Goal: Transaction & Acquisition: Book appointment/travel/reservation

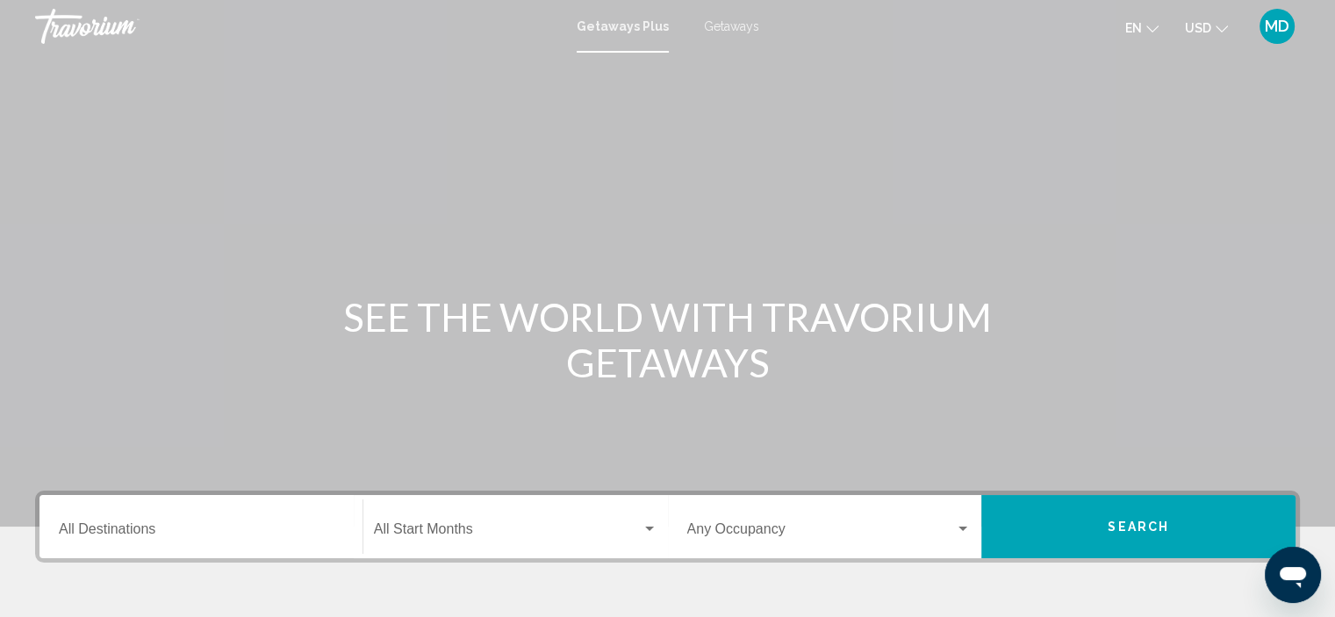
click at [1146, 27] on icon "Change language" at bounding box center [1152, 29] width 12 height 12
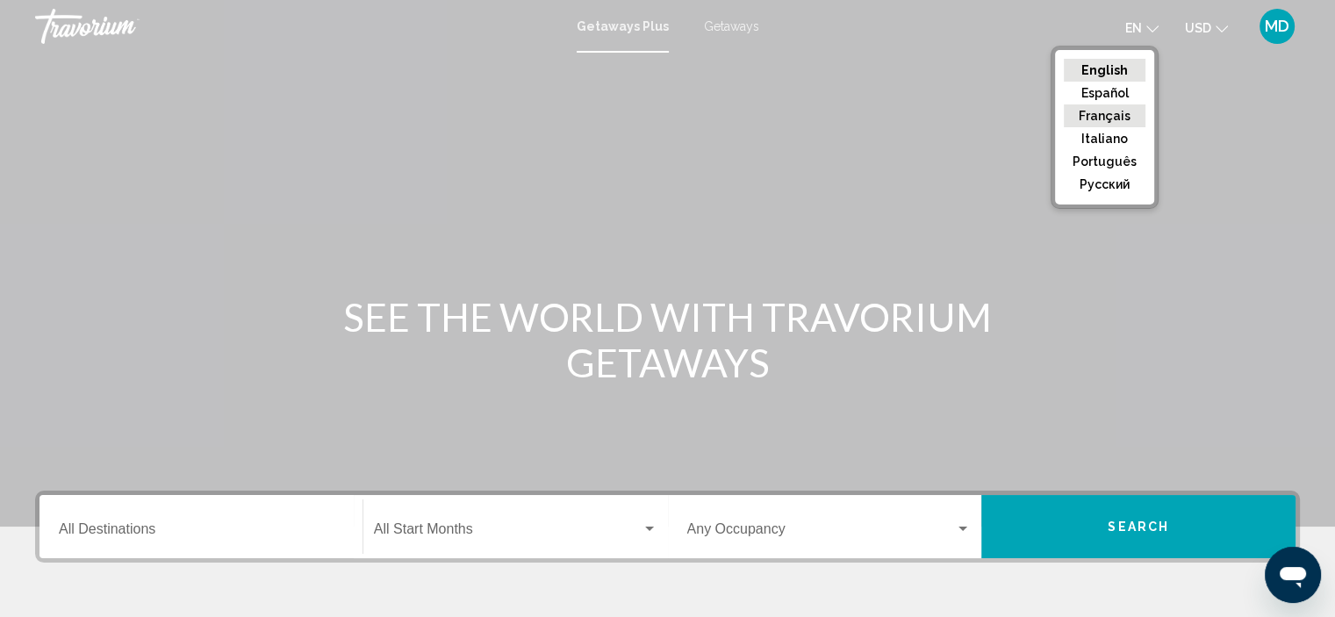
click at [1130, 119] on button "Français" at bounding box center [1105, 115] width 82 height 23
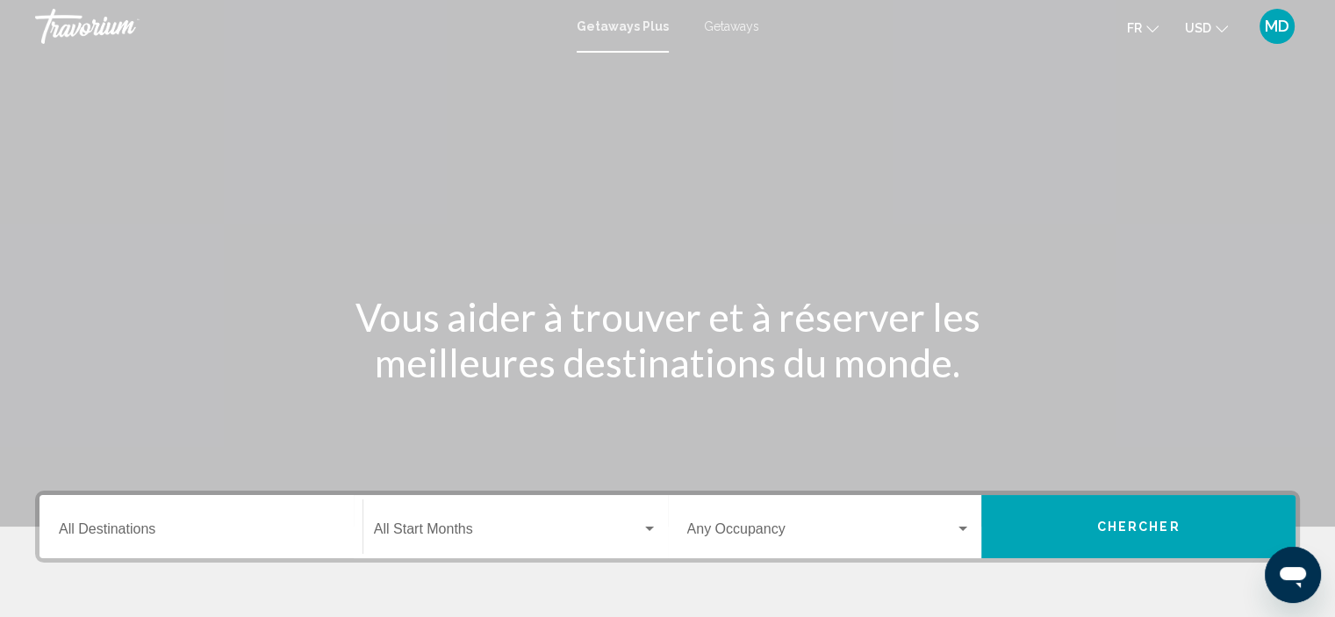
click at [1219, 32] on button "USD USD ($) MXN (Mex$) CAD (Can$) GBP (£) EUR (€) AUD (A$) NZD (NZ$) CNY (CN¥)" at bounding box center [1206, 27] width 43 height 25
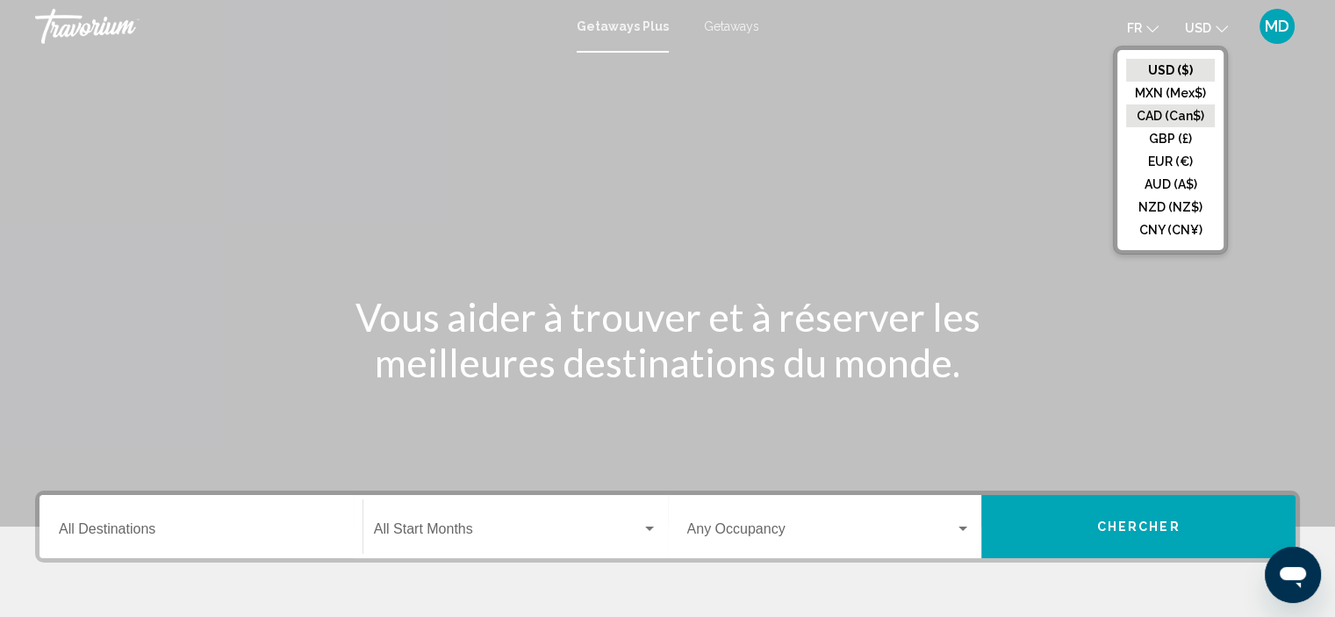
click at [1180, 122] on button "CAD (Can$)" at bounding box center [1170, 115] width 89 height 23
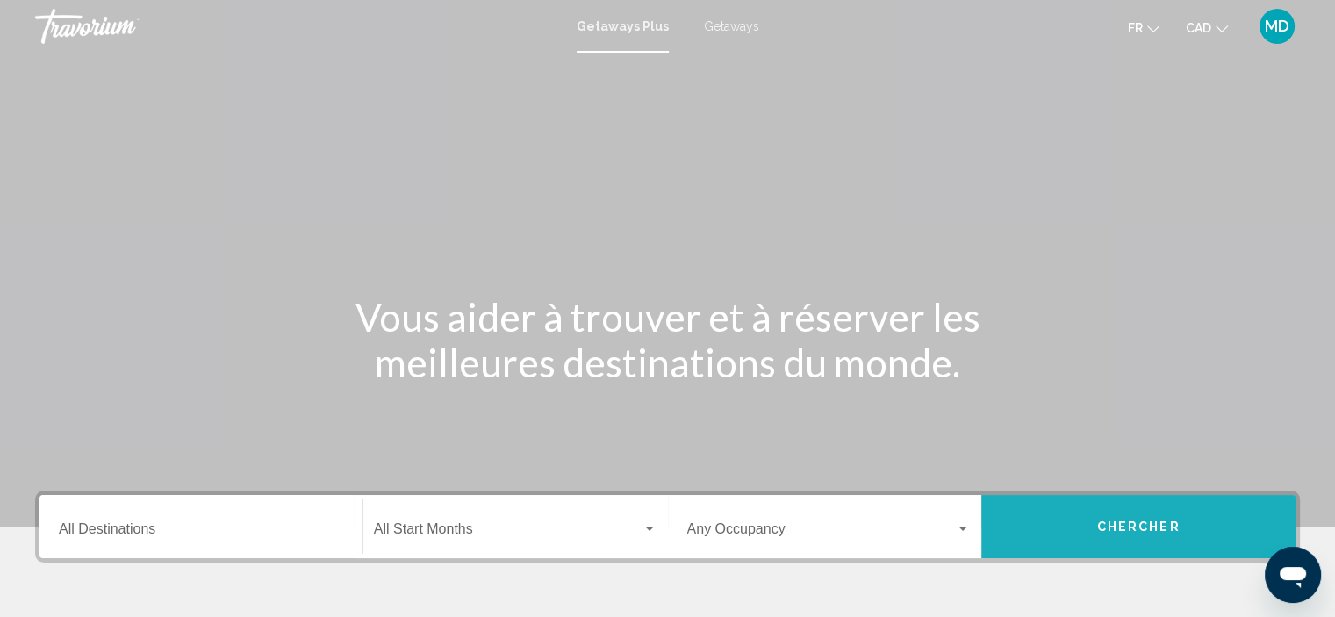
click at [1167, 515] on button "Chercher" at bounding box center [1138, 526] width 314 height 63
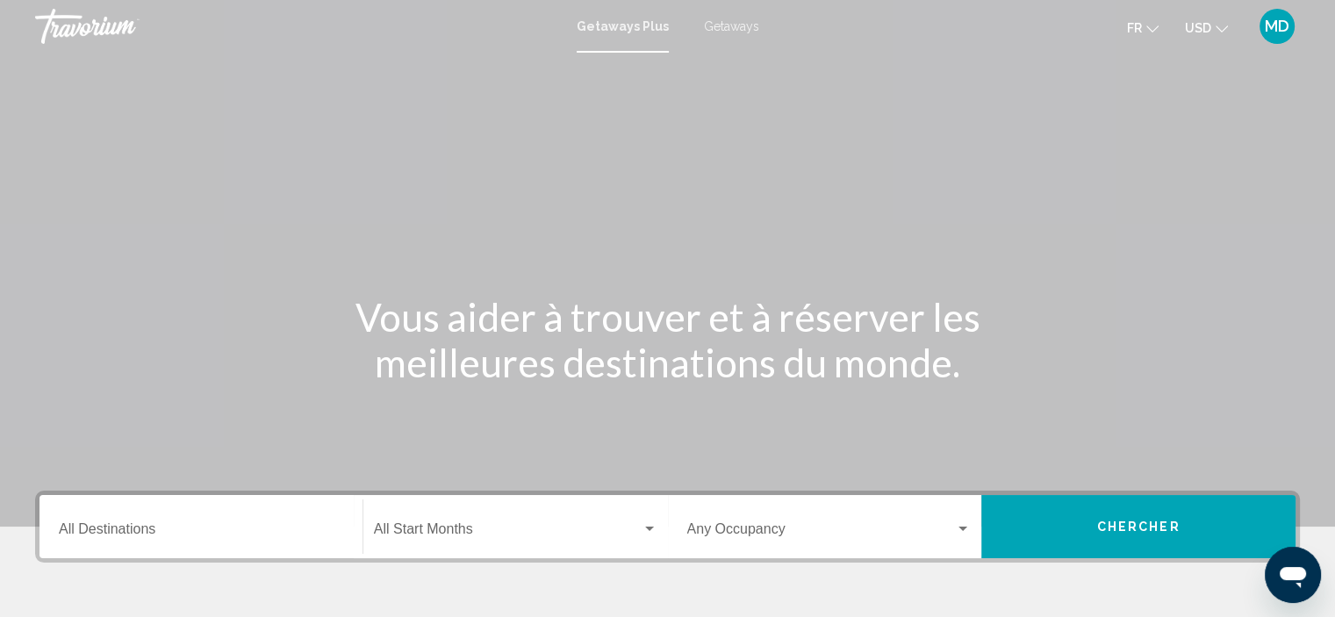
click at [1222, 25] on icon "Change currency" at bounding box center [1222, 29] width 12 height 12
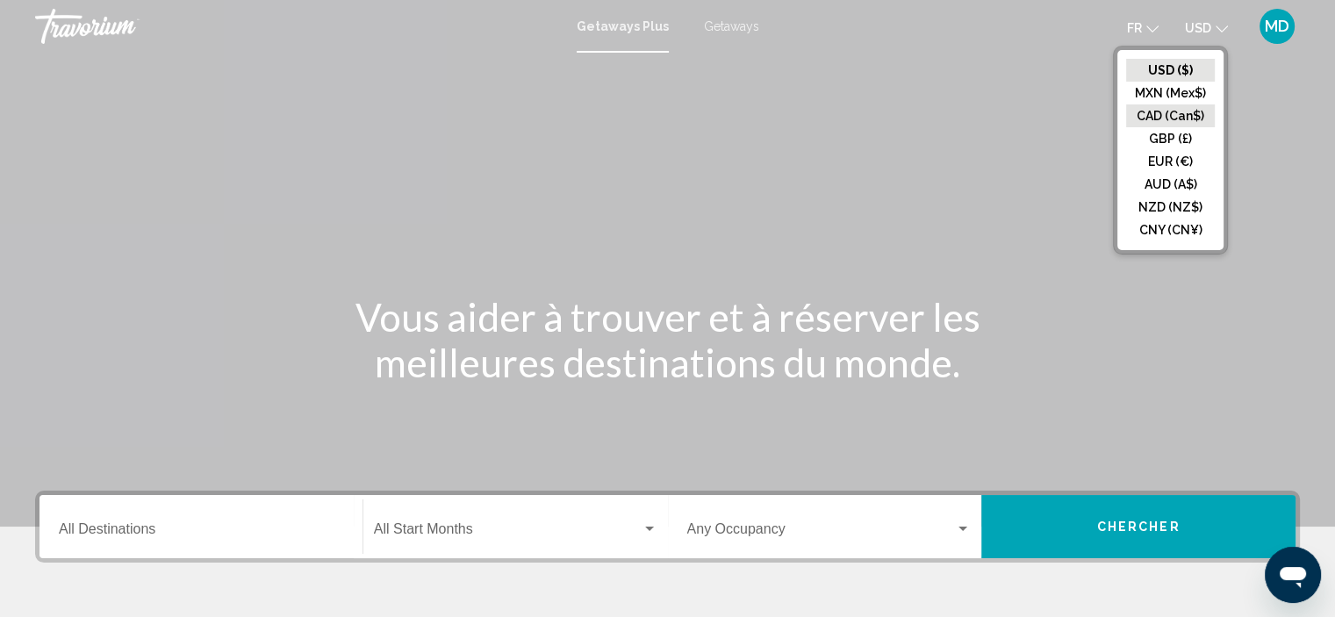
click at [1178, 116] on button "CAD (Can$)" at bounding box center [1170, 115] width 89 height 23
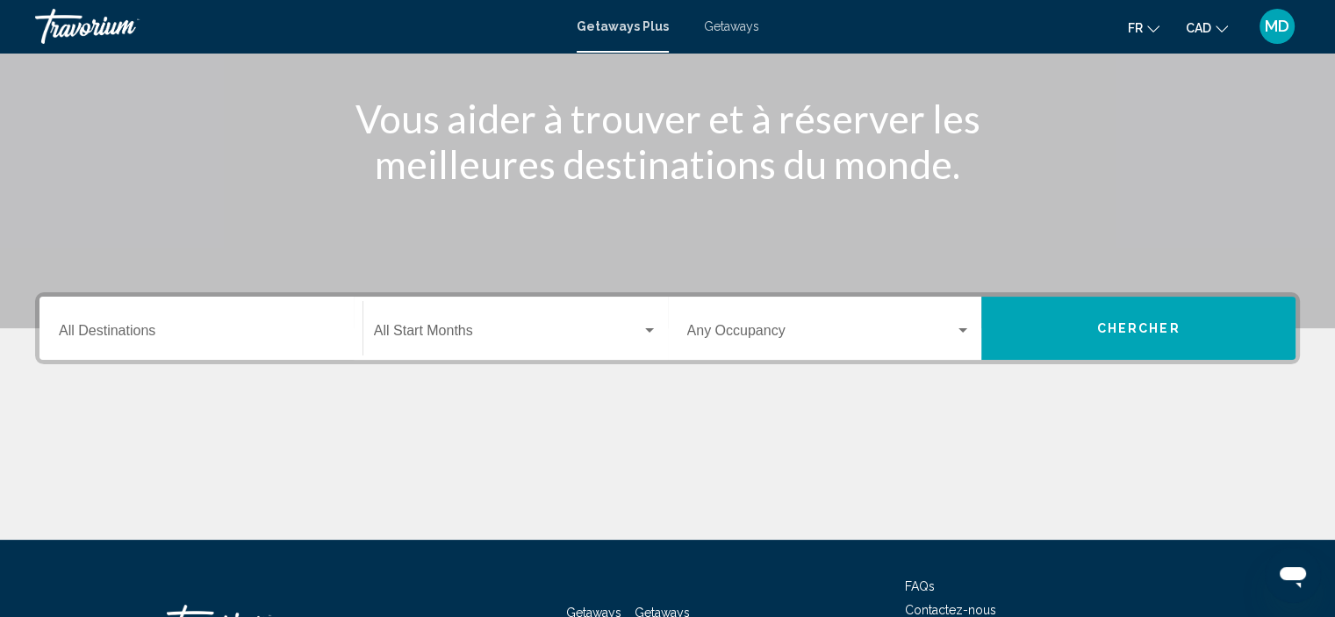
scroll to position [335, 0]
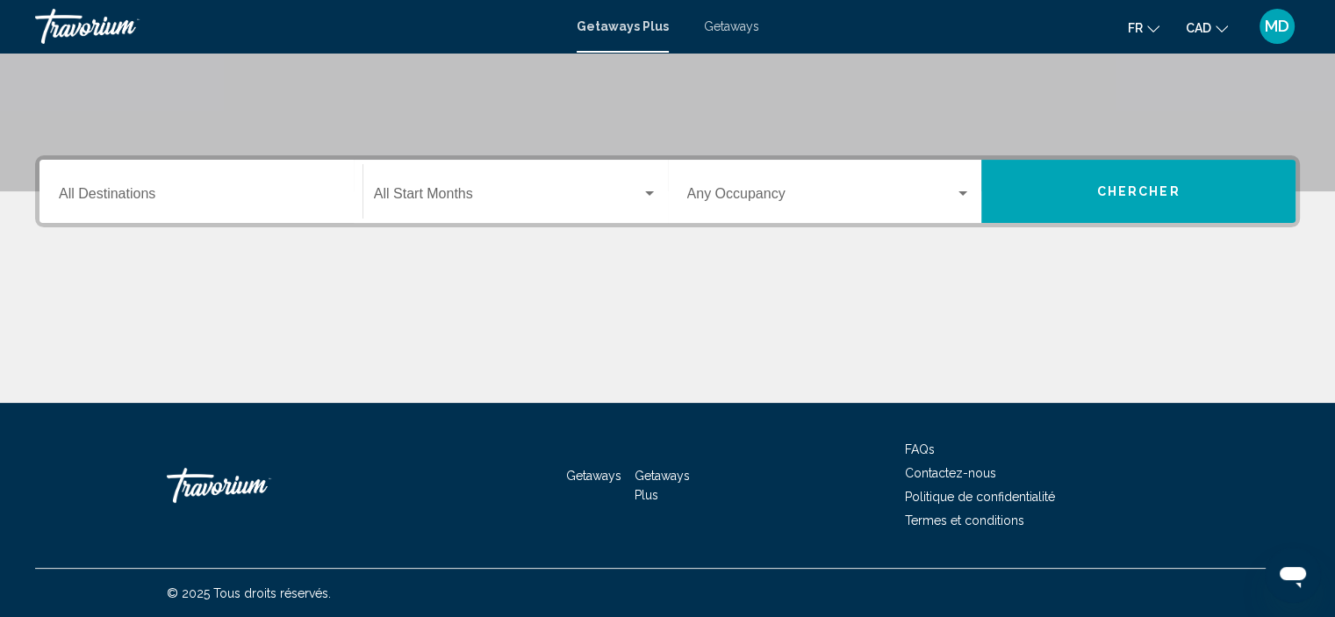
click at [144, 196] on input "Destination All Destinations" at bounding box center [201, 198] width 284 height 16
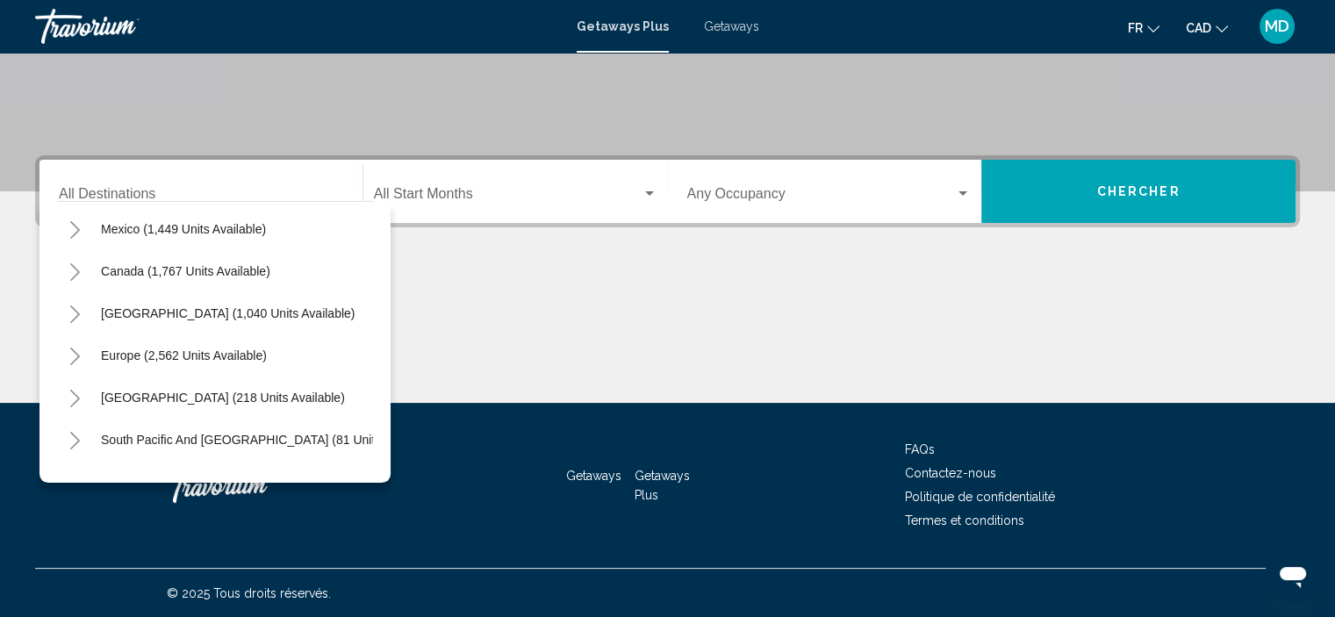
scroll to position [28, 0]
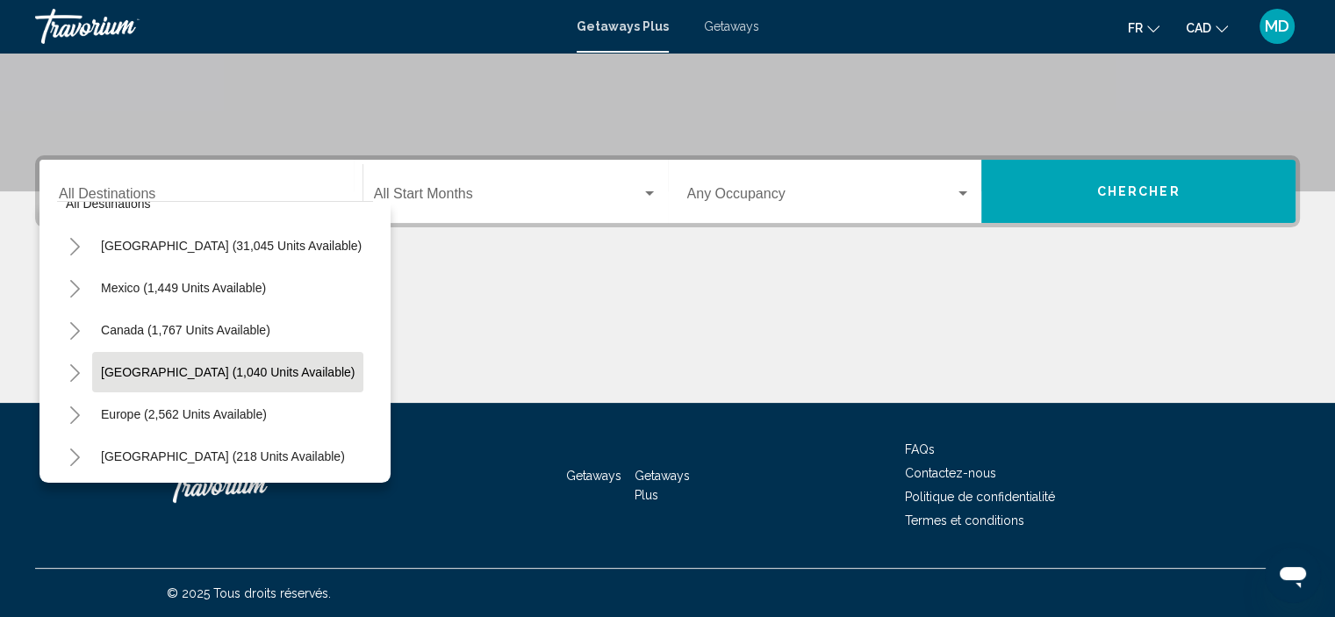
click at [220, 368] on span "[GEOGRAPHIC_DATA] (1,040 units available)" at bounding box center [228, 372] width 254 height 14
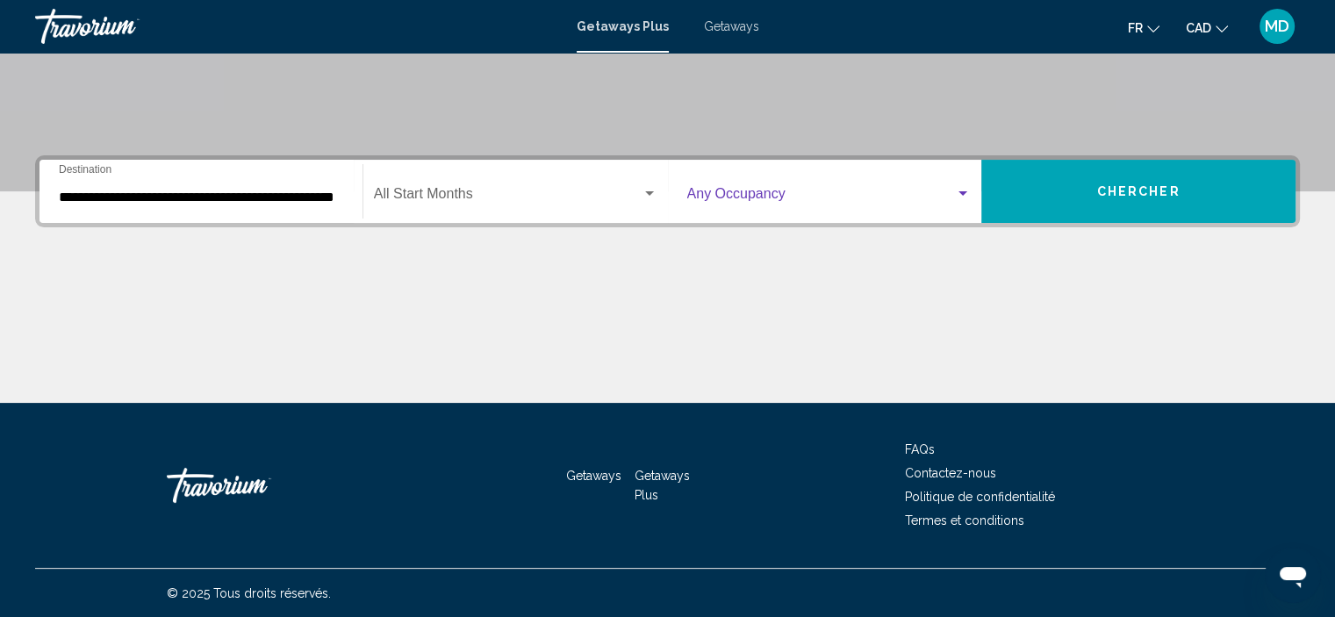
click at [963, 196] on div "Search widget" at bounding box center [963, 194] width 16 height 14
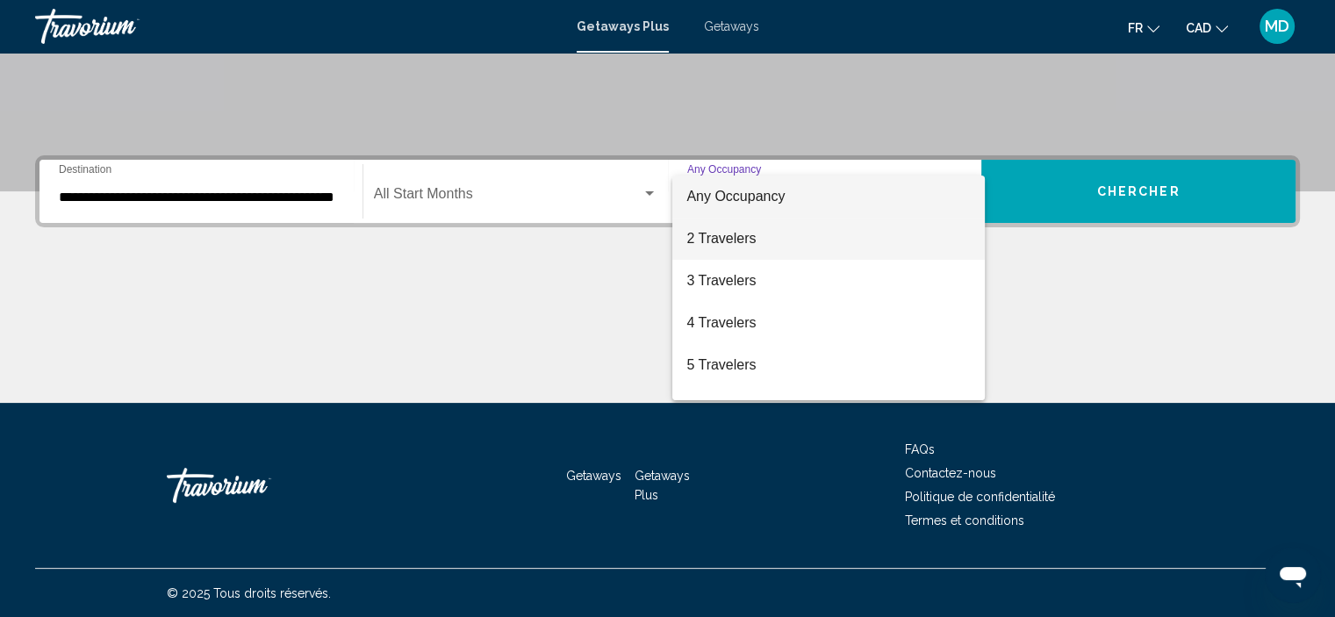
click at [922, 224] on span "2 Travelers" at bounding box center [828, 239] width 284 height 42
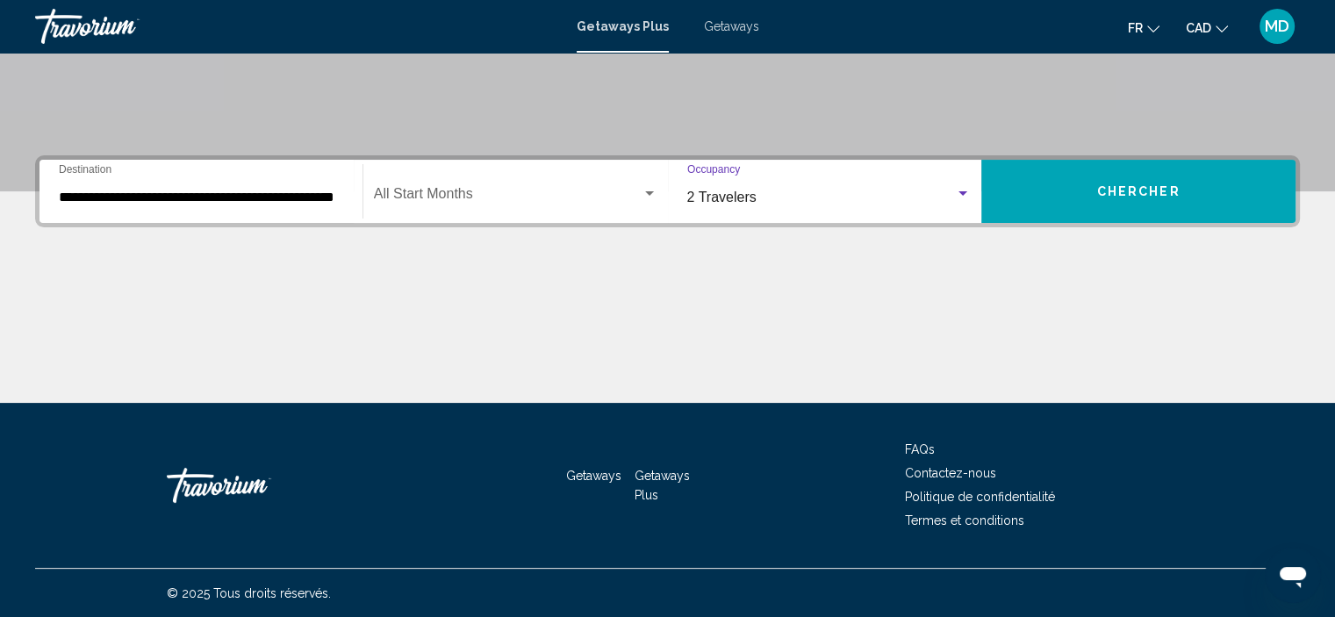
click at [966, 191] on div "Search widget" at bounding box center [963, 193] width 9 height 4
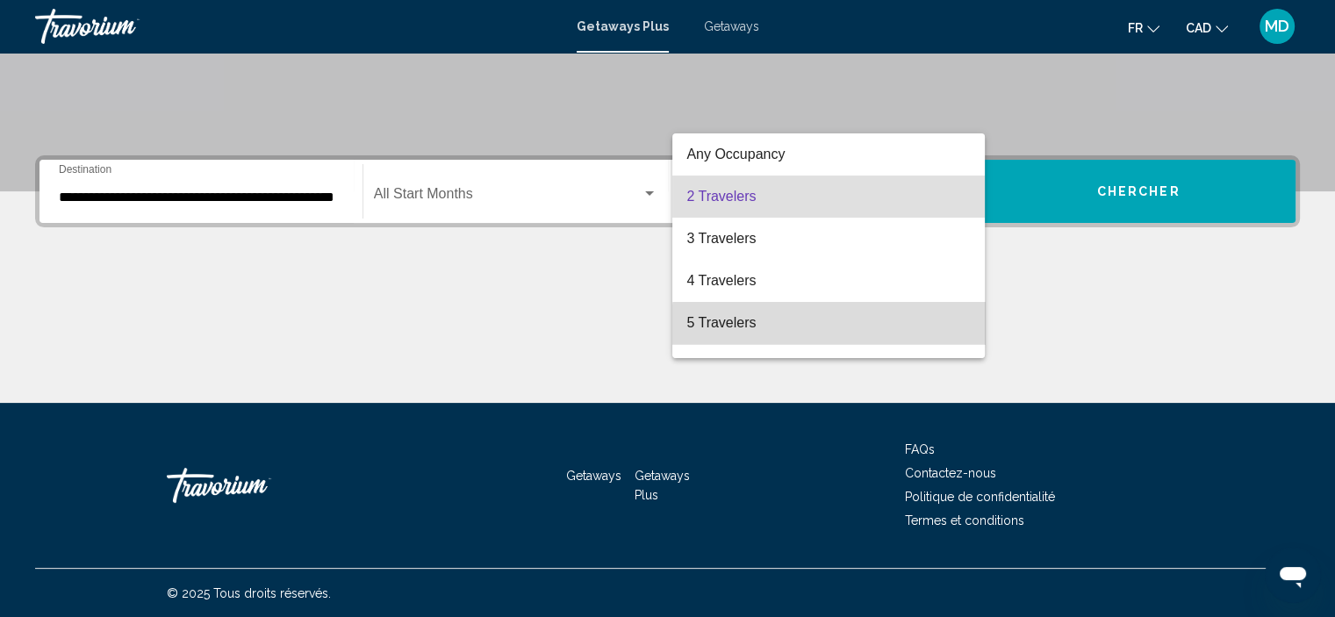
click at [959, 336] on mat-option "5 Travelers" at bounding box center [828, 323] width 313 height 42
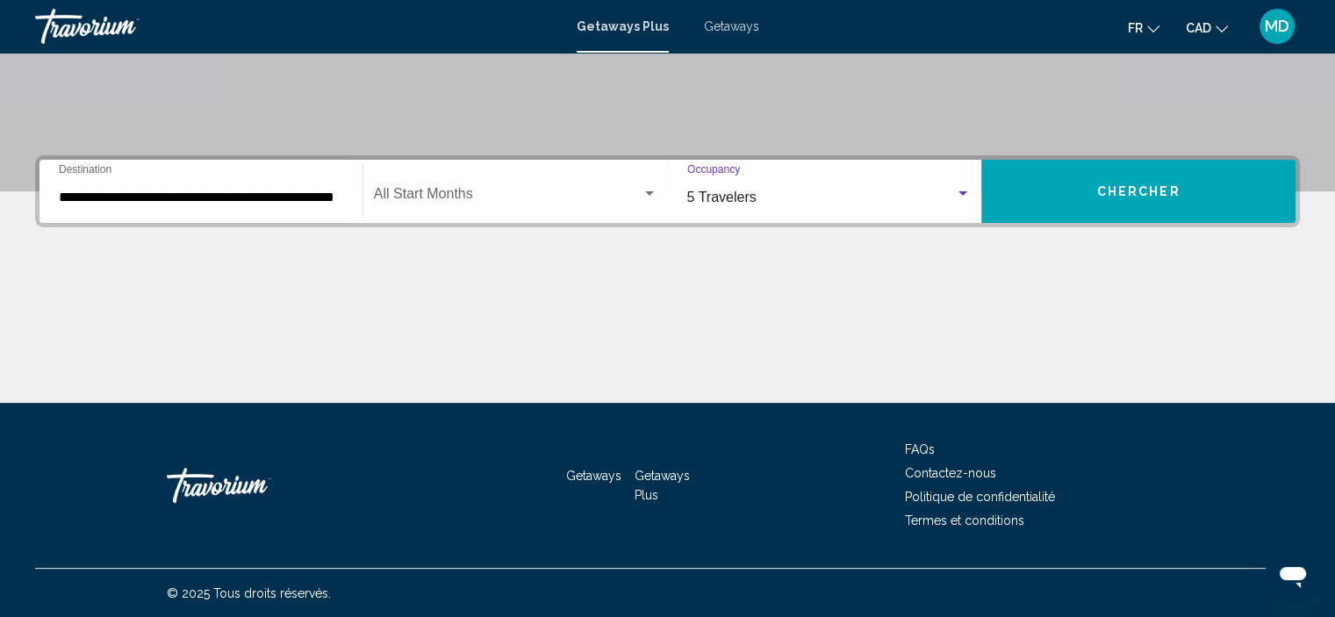
click at [281, 190] on input "**********" at bounding box center [201, 198] width 284 height 16
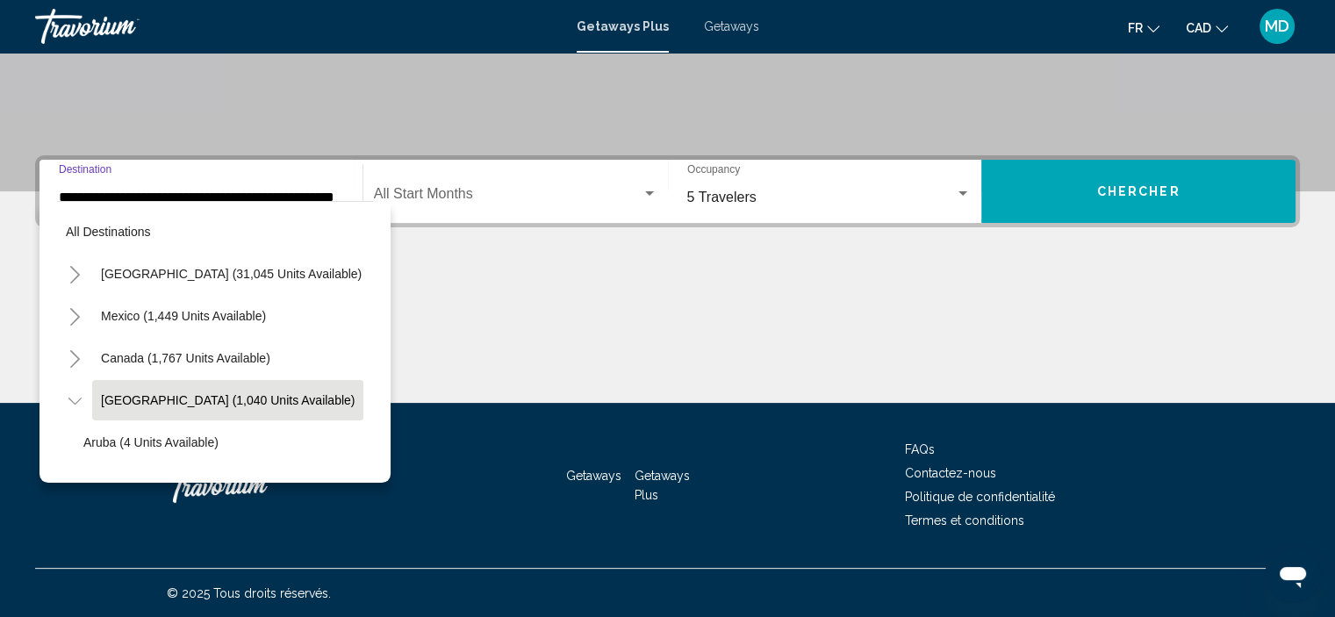
scroll to position [68, 30]
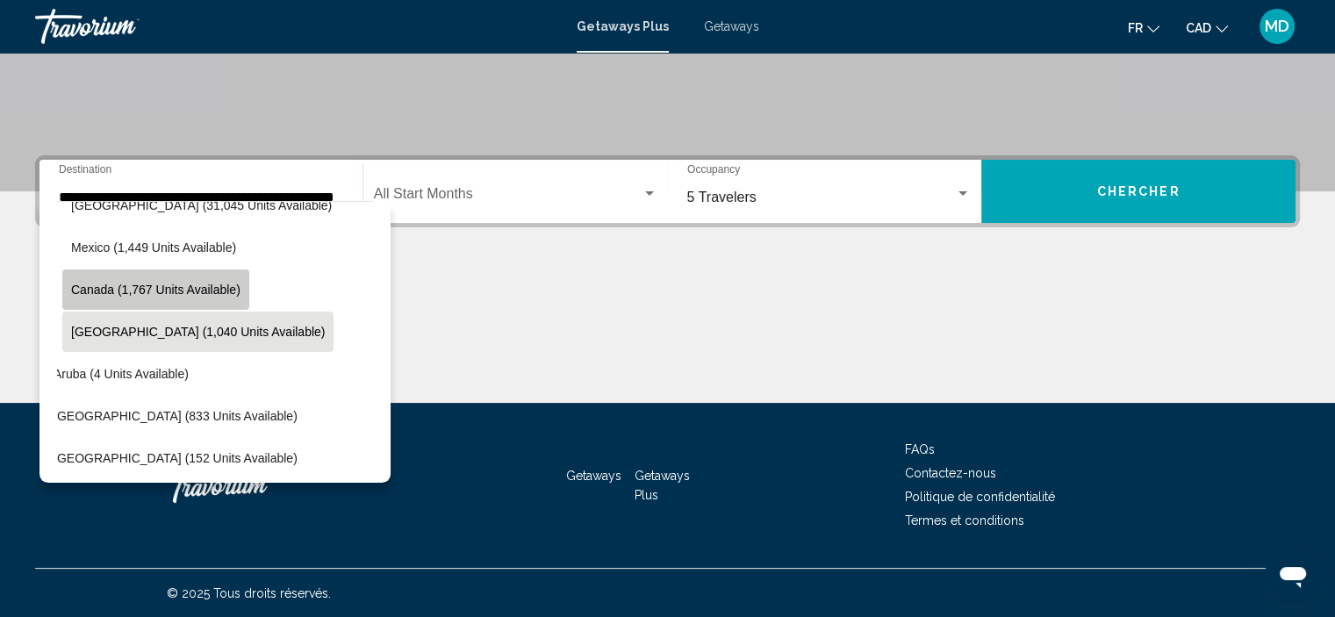
click at [211, 284] on span "Canada (1,767 units available)" at bounding box center [155, 290] width 169 height 14
type input "**********"
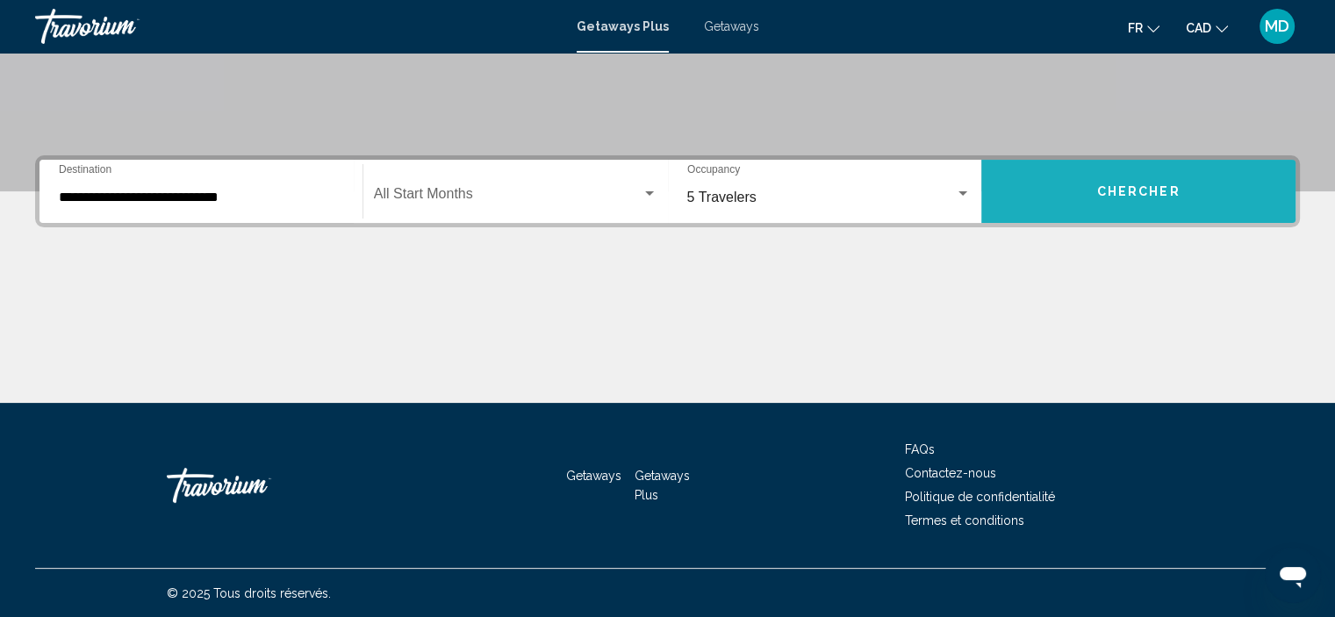
click at [1202, 199] on button "Chercher" at bounding box center [1138, 191] width 314 height 63
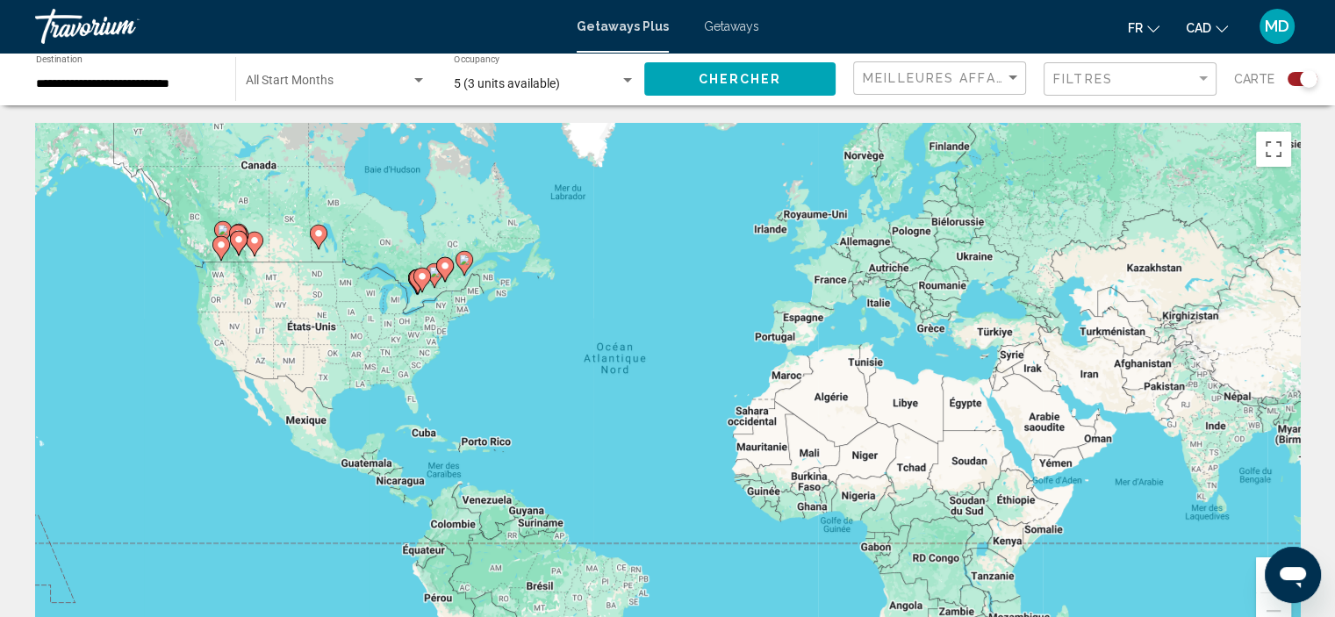
click at [419, 277] on image "Main content" at bounding box center [422, 276] width 11 height 11
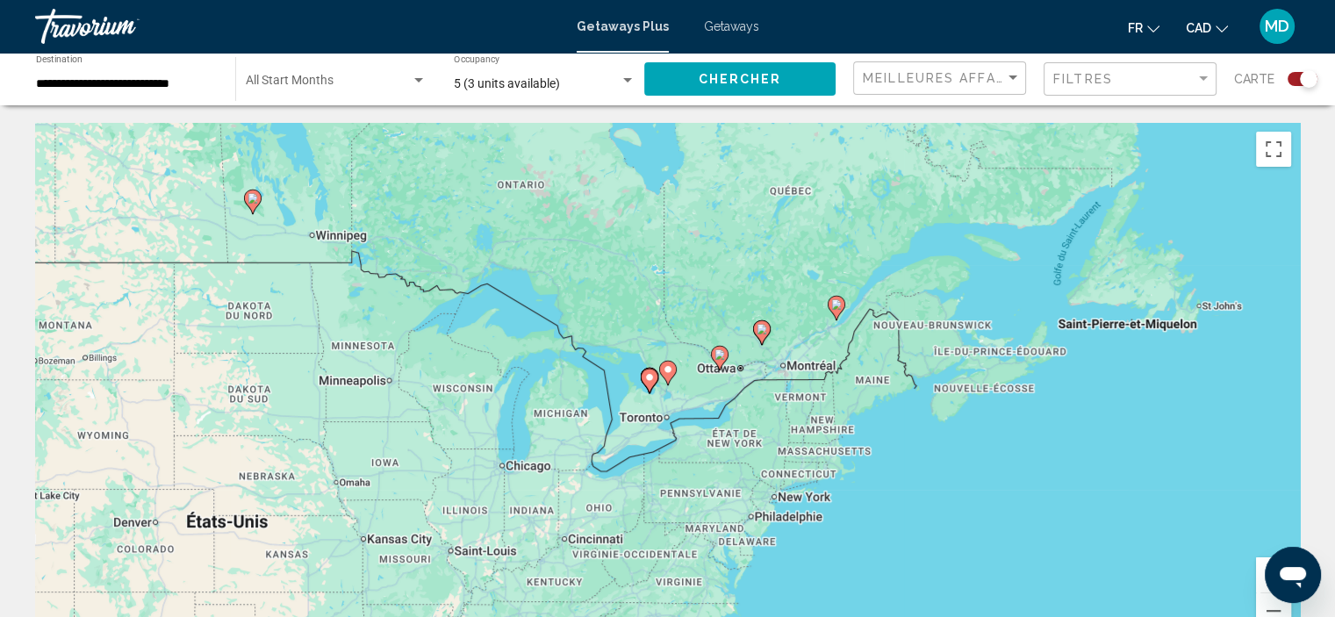
click at [722, 356] on image "Main content" at bounding box center [720, 354] width 11 height 11
type input "**********"
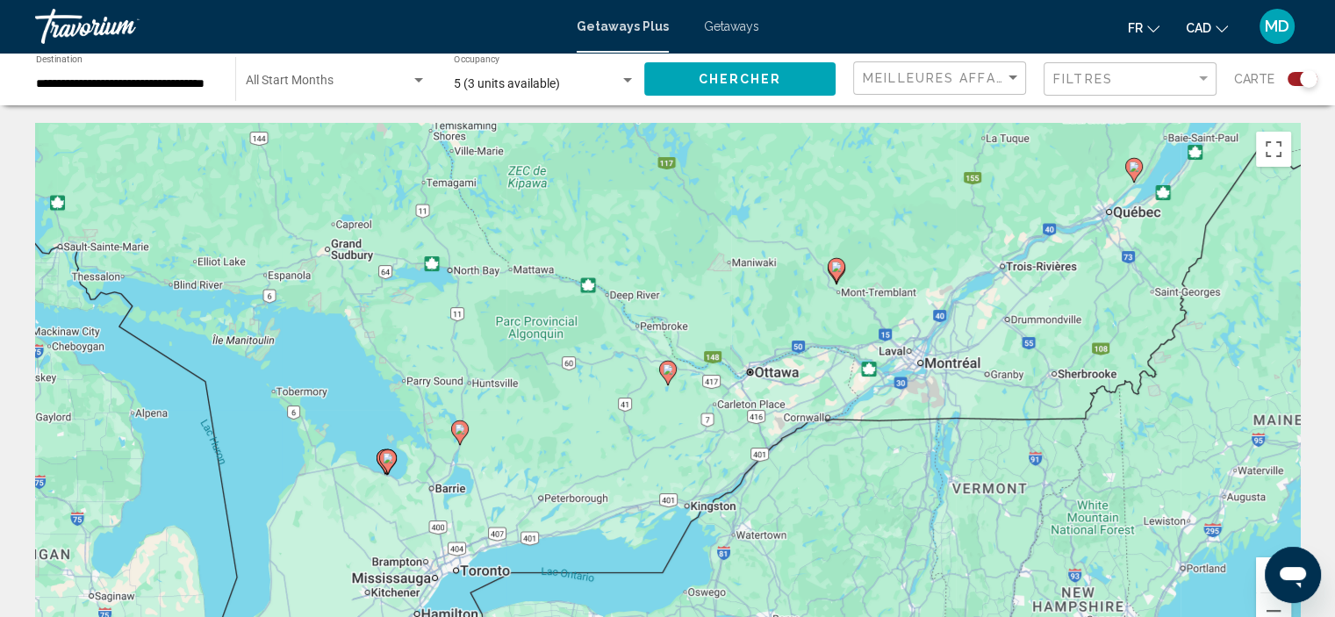
click at [838, 266] on image "Main content" at bounding box center [836, 267] width 11 height 11
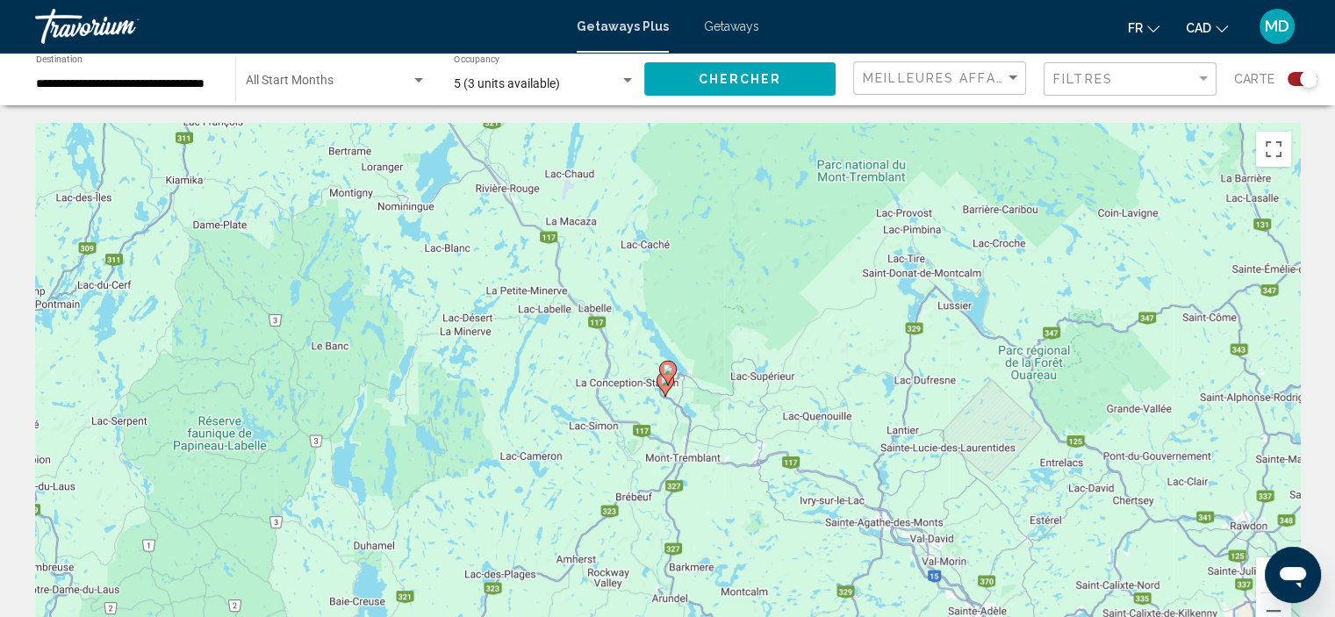
click at [666, 385] on gmp-advanced-marker "Main content" at bounding box center [668, 373] width 18 height 26
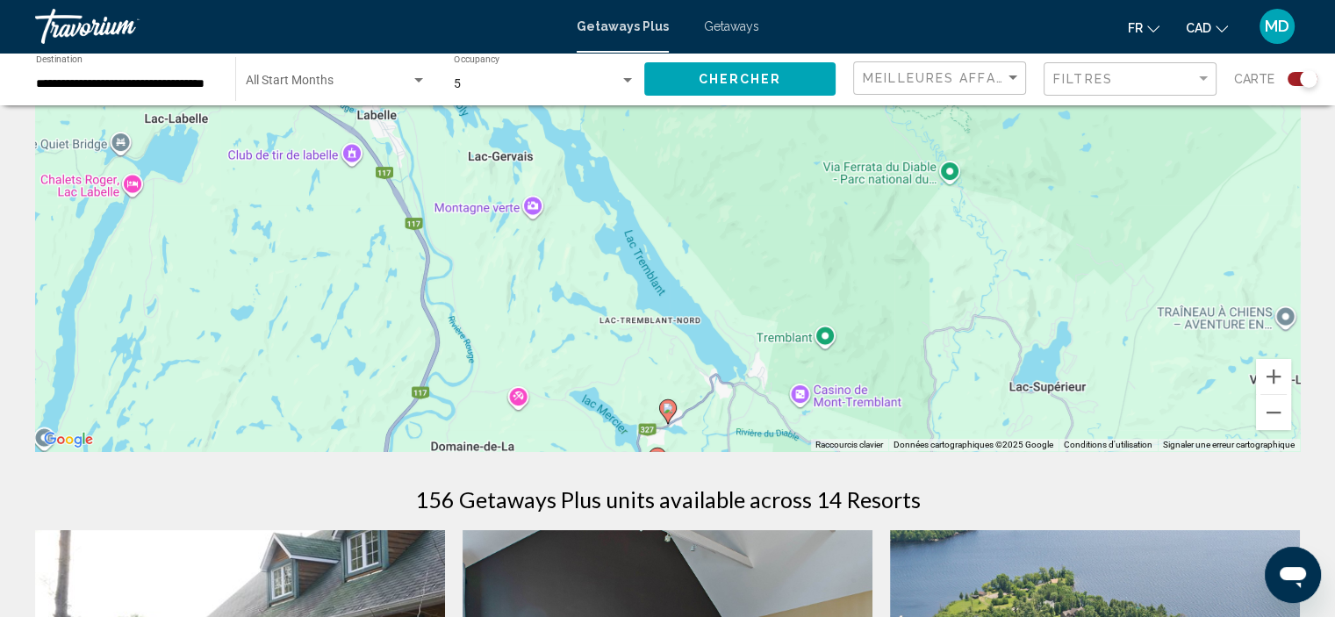
scroll to position [269, 0]
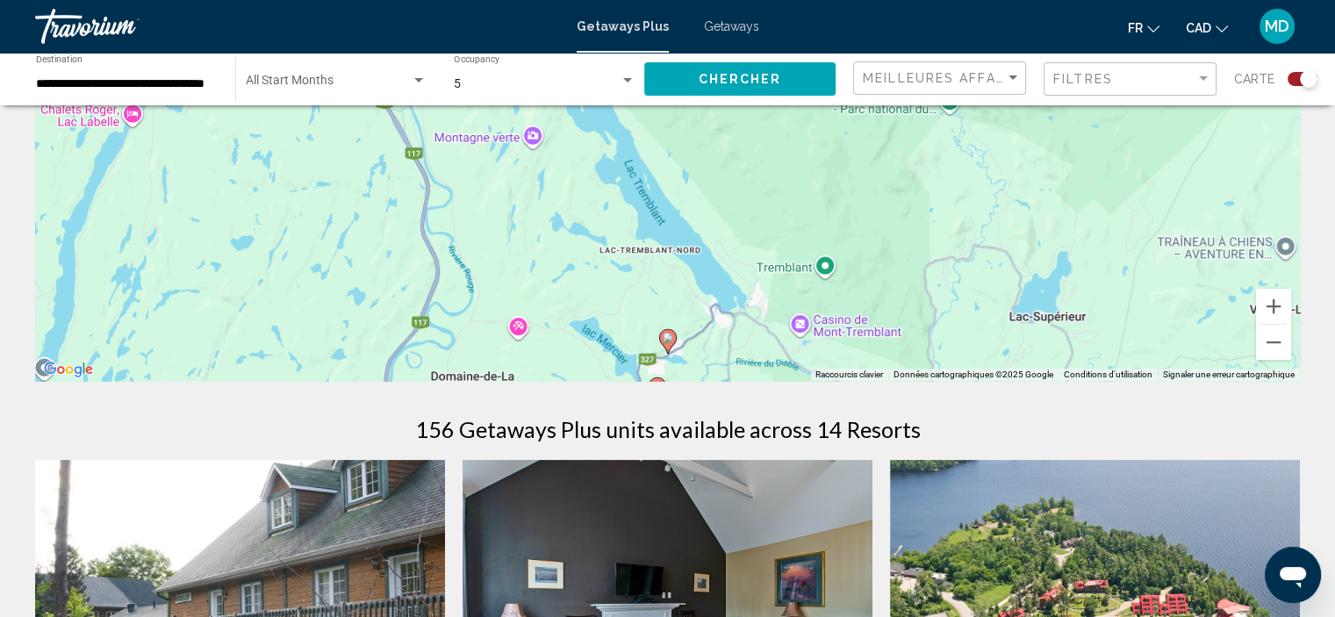
click at [672, 339] on image "Main content" at bounding box center [668, 338] width 11 height 11
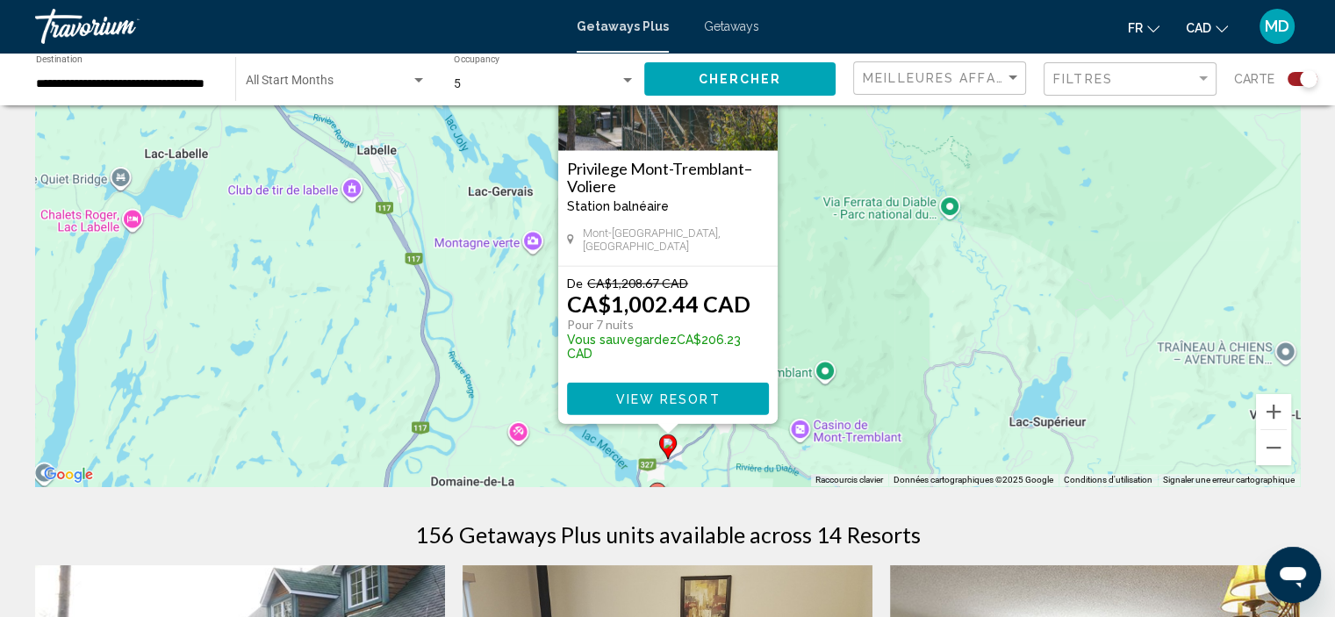
scroll to position [151, 0]
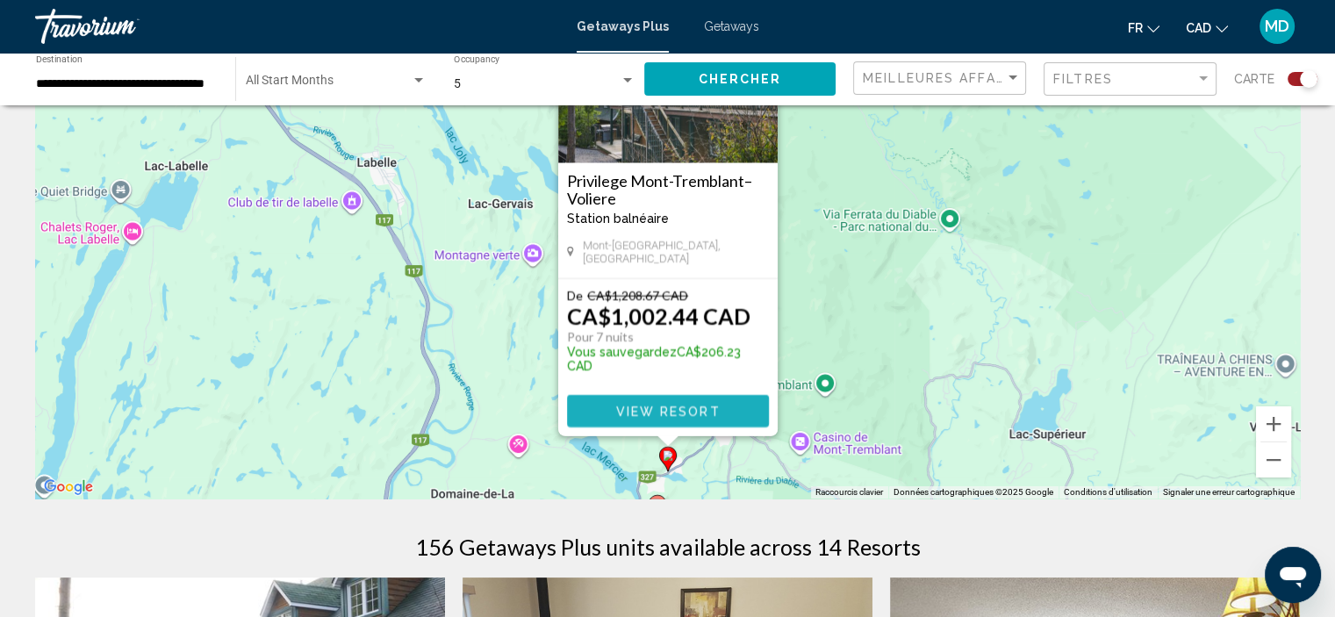
click at [673, 413] on span "View Resort" at bounding box center [667, 412] width 104 height 14
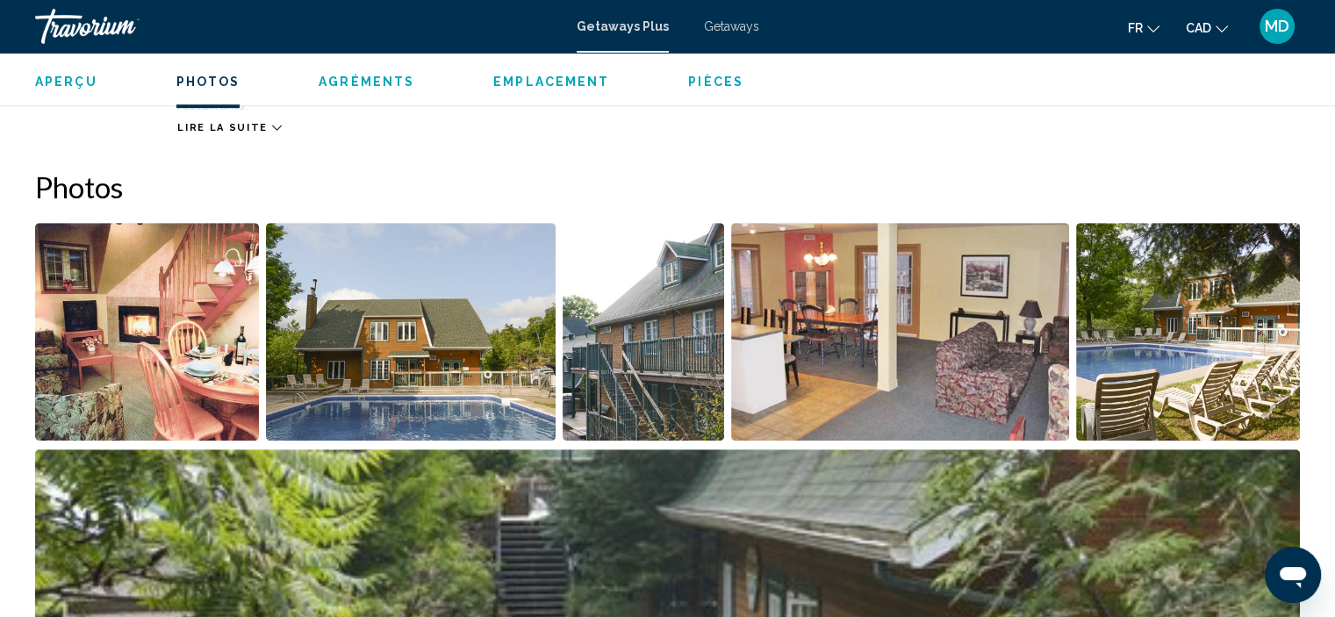
scroll to position [767, 0]
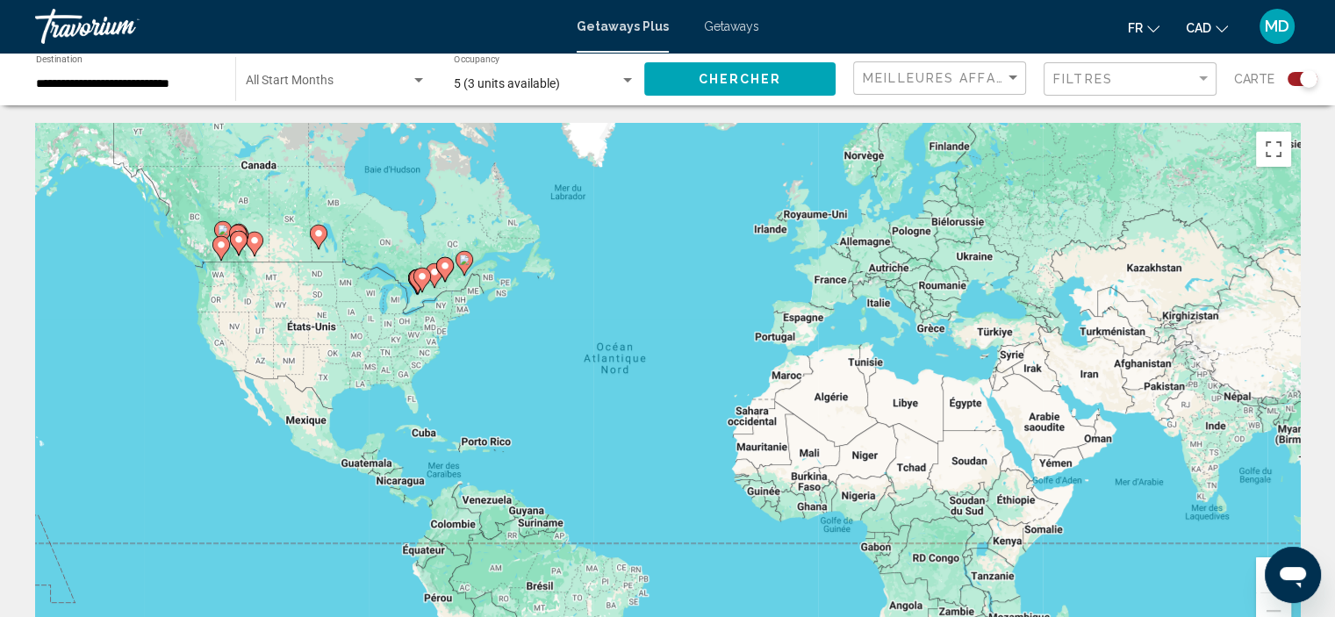
click at [461, 260] on image "Main content" at bounding box center [464, 260] width 11 height 11
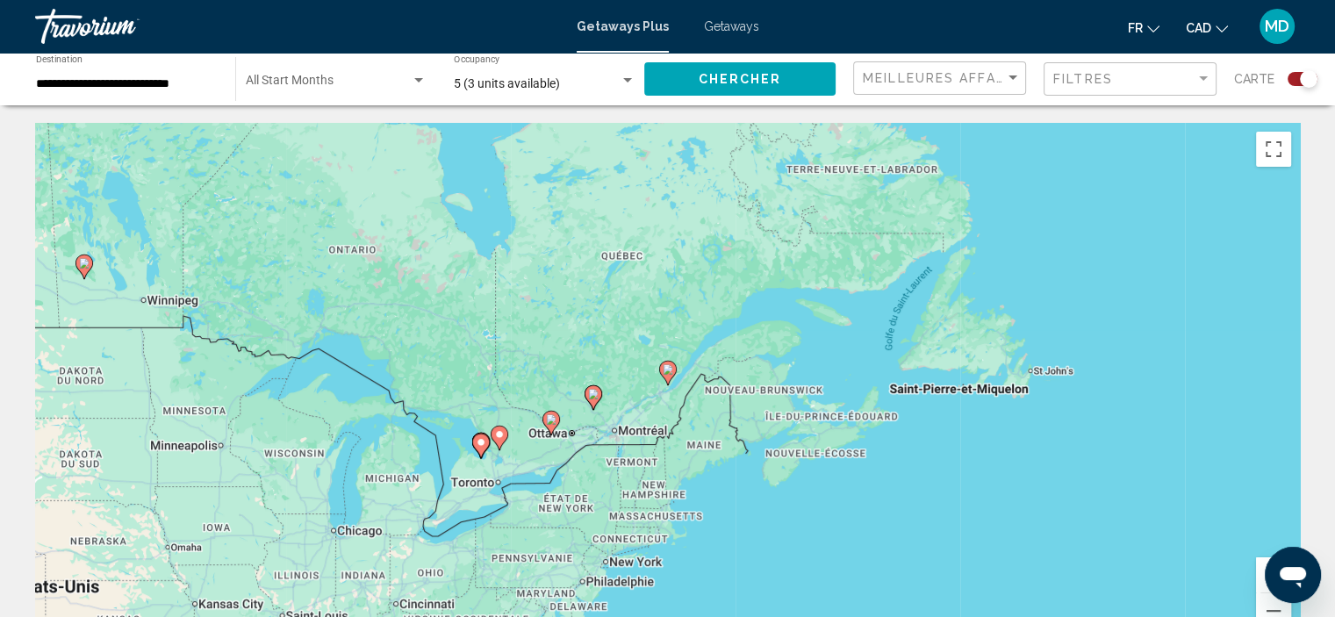
click at [665, 375] on icon "Main content" at bounding box center [667, 373] width 16 height 23
type input "**********"
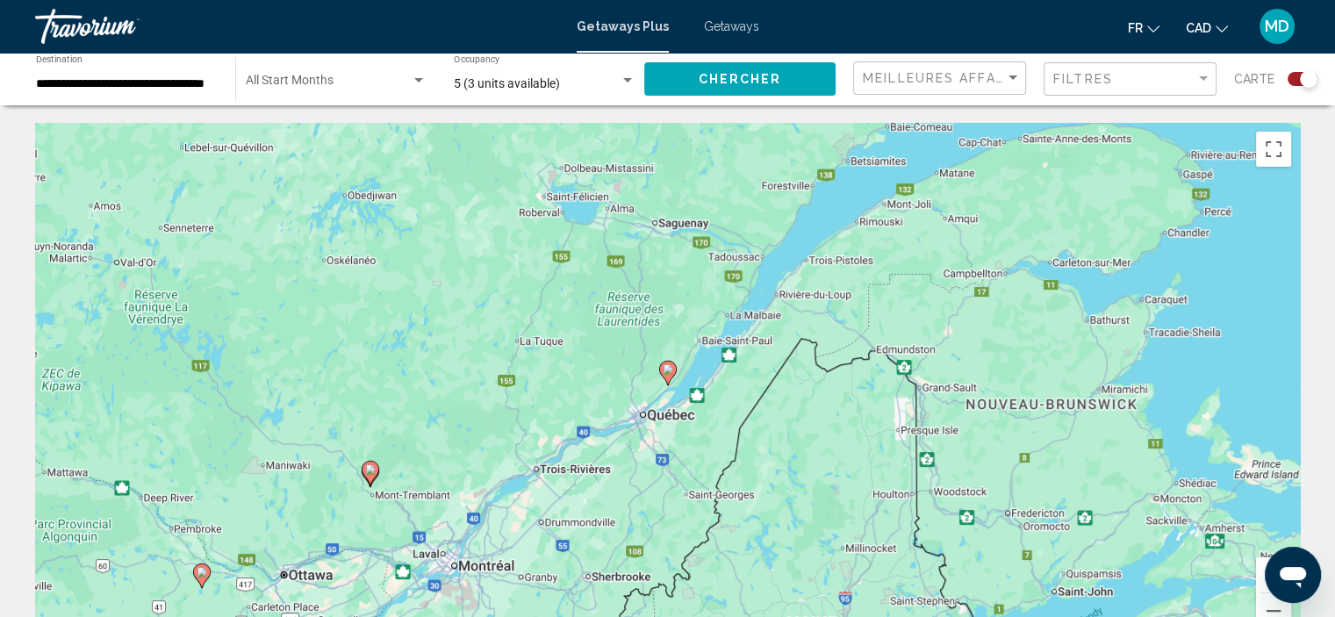
click at [370, 472] on image "Main content" at bounding box center [370, 469] width 11 height 11
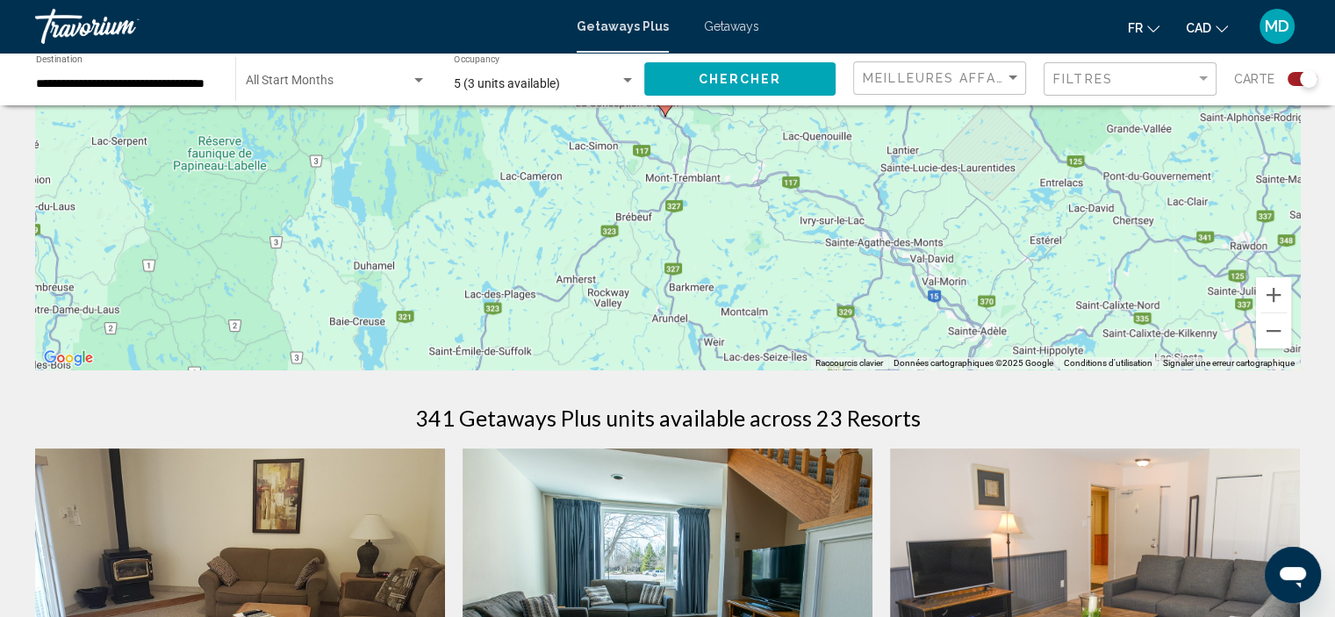
scroll to position [339, 0]
